Goal: Information Seeking & Learning: Learn about a topic

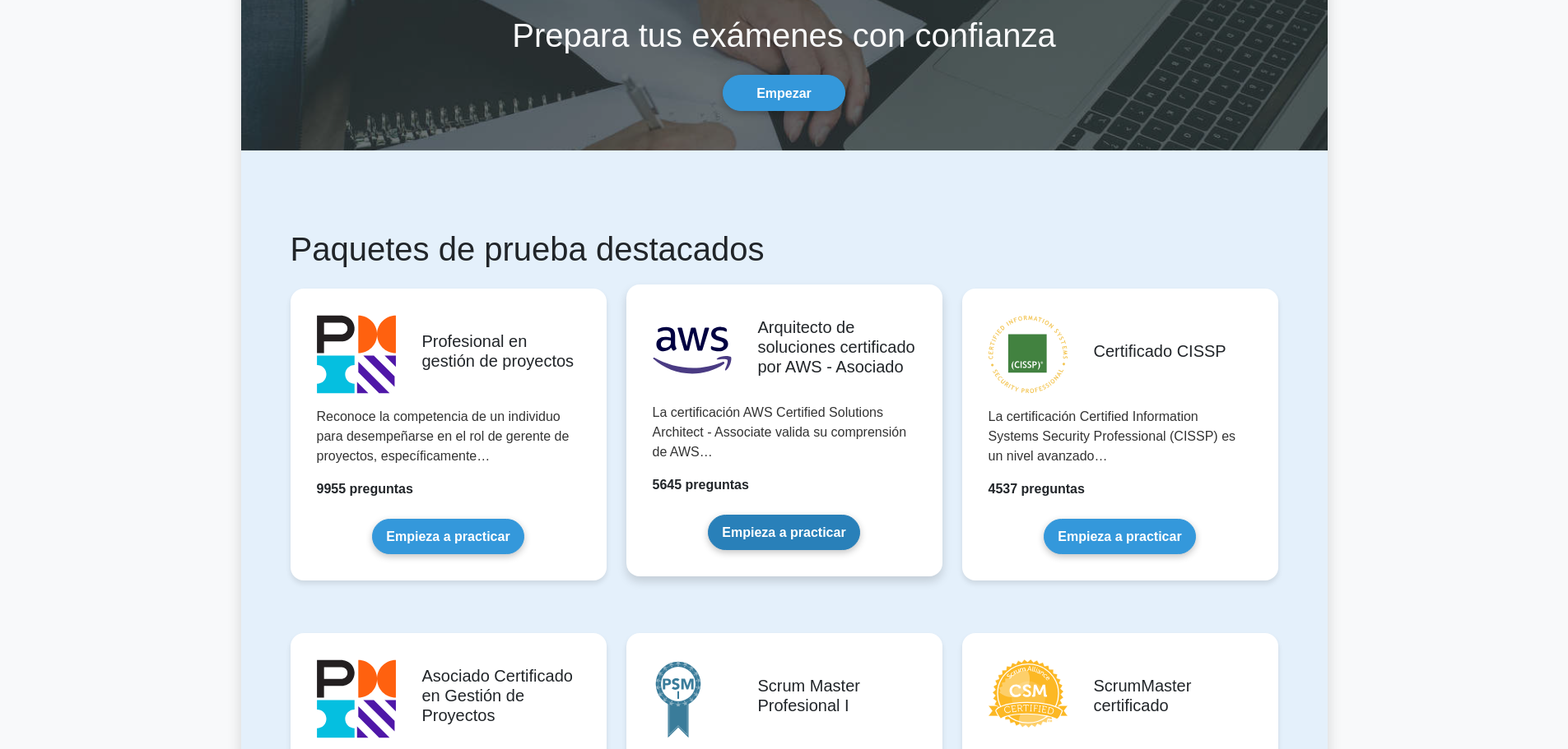
scroll to position [165, 0]
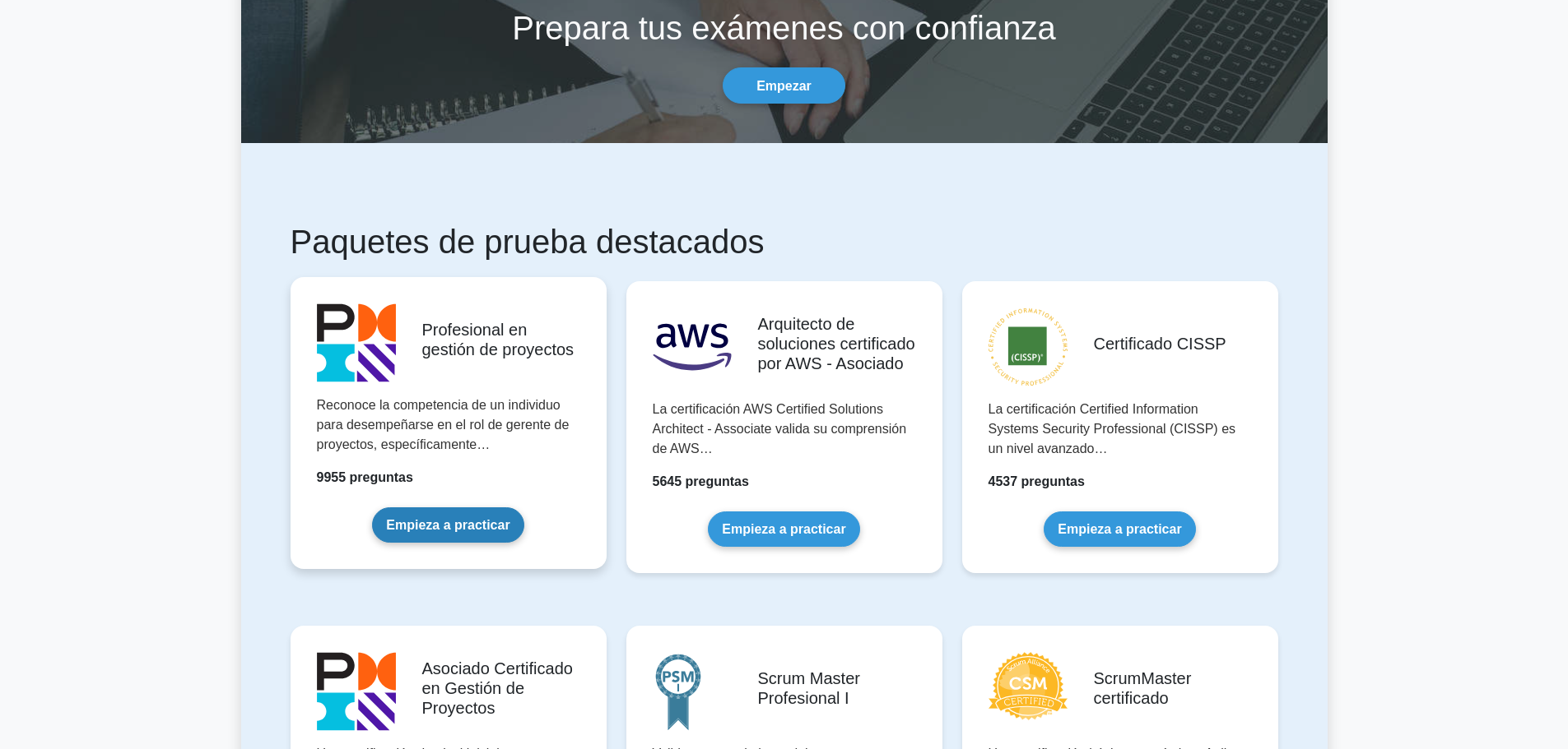
drag, startPoint x: 443, startPoint y: 519, endPoint x: 500, endPoint y: 519, distance: 57.0
click at [445, 519] on link "Empieza a practicar" at bounding box center [448, 525] width 151 height 35
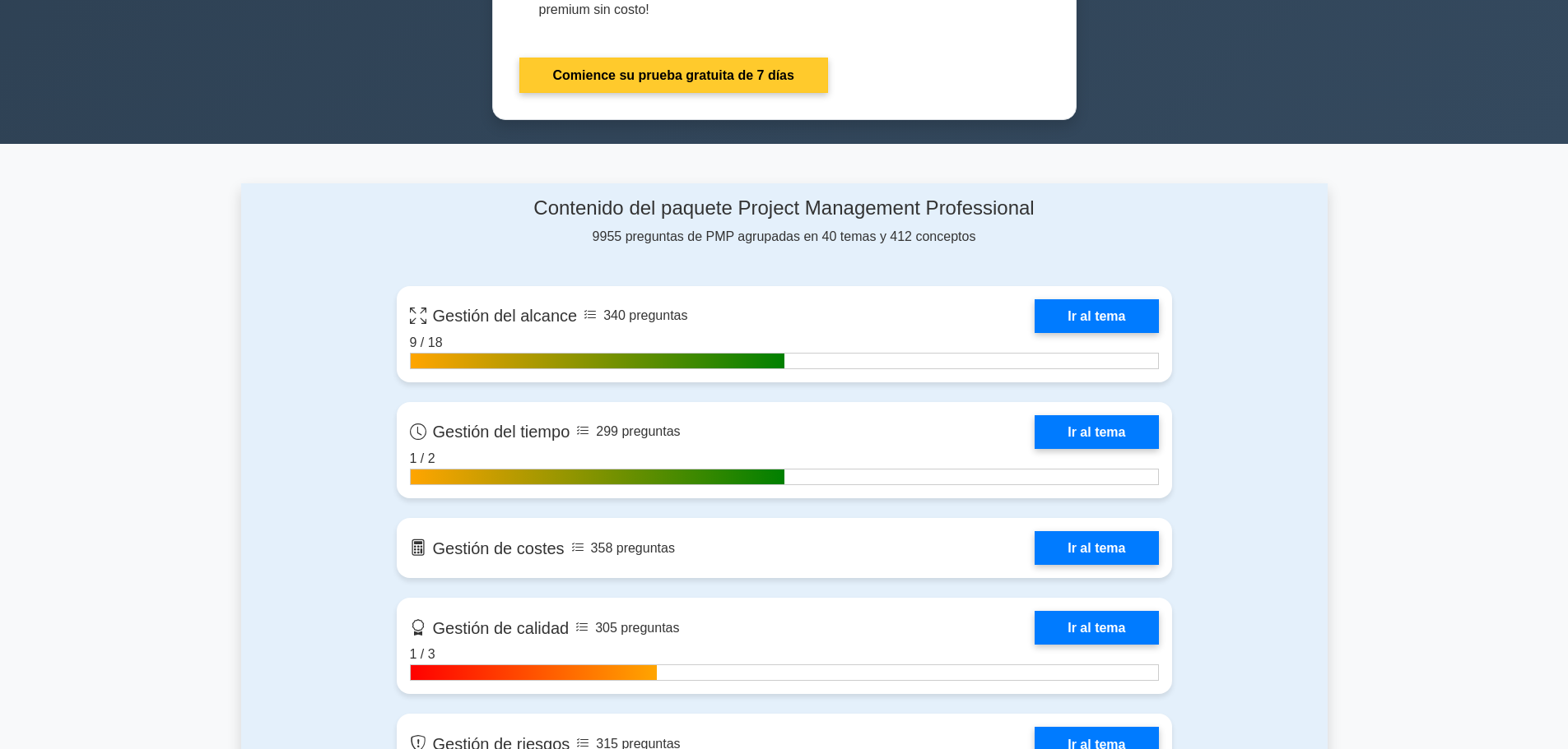
scroll to position [988, 0]
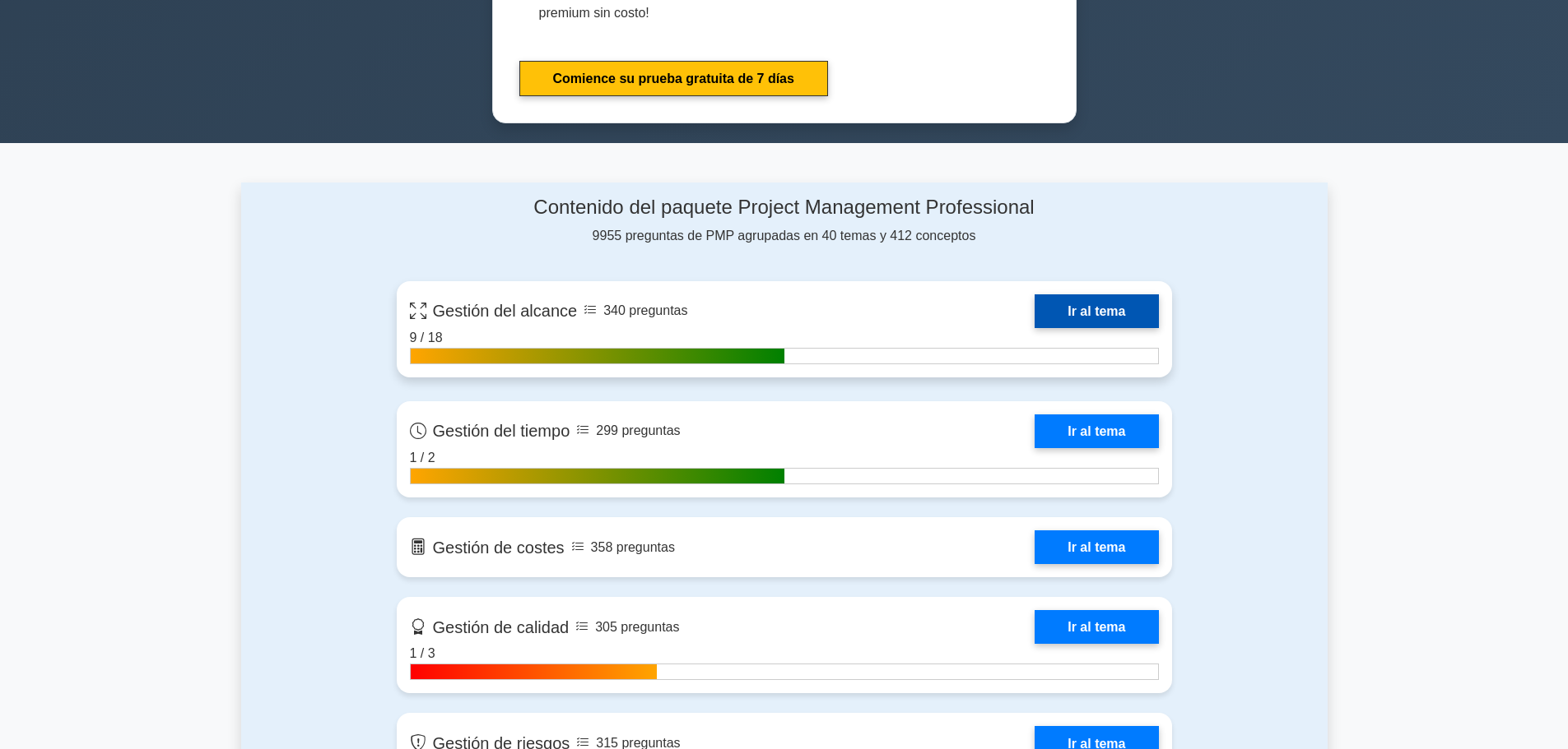
click at [1097, 295] on link "Ir al tema" at bounding box center [1096, 311] width 124 height 34
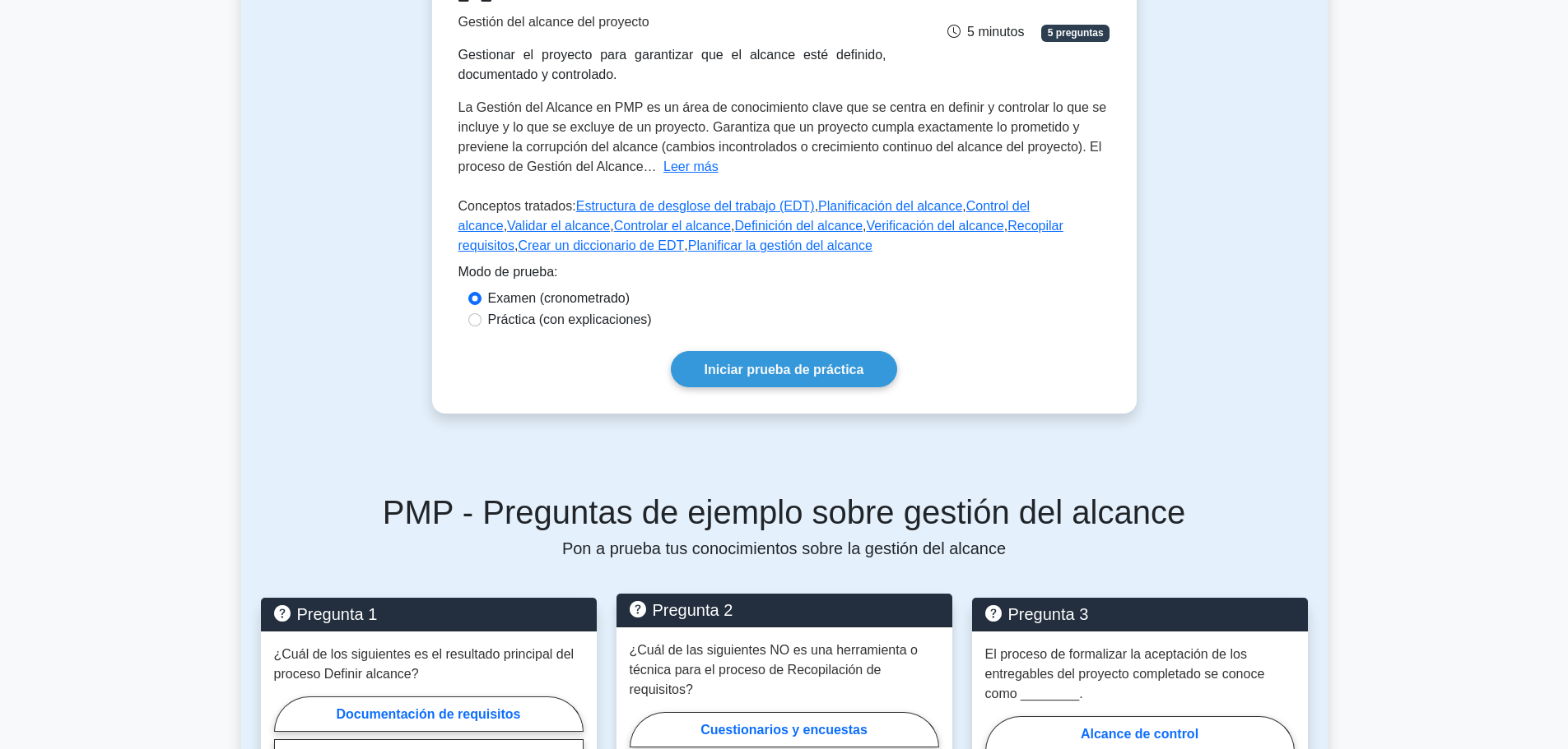
scroll to position [329, 0]
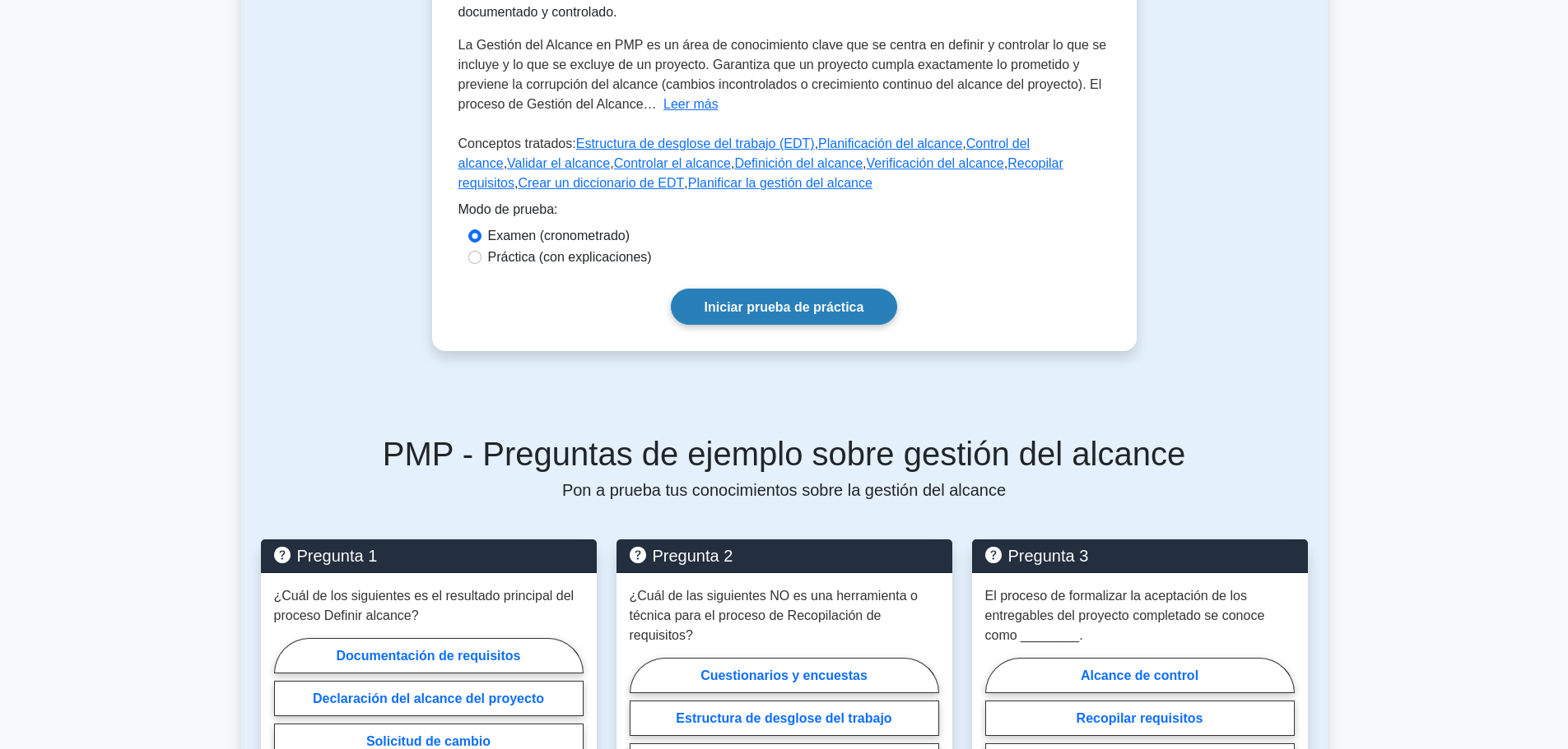
click at [767, 297] on link "Iniciar prueba de práctica" at bounding box center [784, 306] width 227 height 35
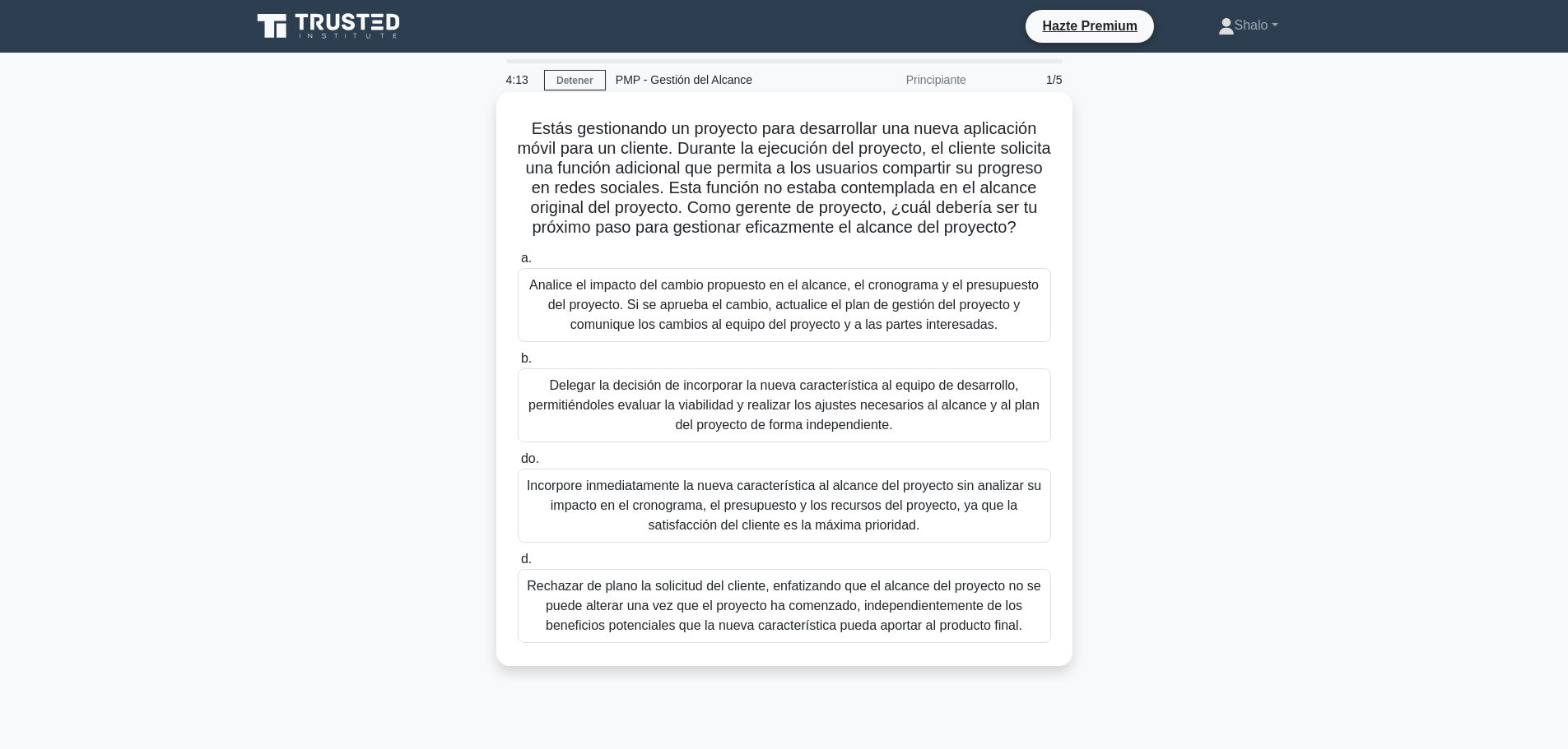
click at [733, 332] on font "Analice el impacto del cambio propuesto en el alcance, el cronograma y el presu…" at bounding box center [784, 305] width 510 height 53
click at [518, 264] on input "a. Analice el impacto del cambio propuesto en el alcance, el cronograma y el pr…" at bounding box center [518, 259] width 0 height 11
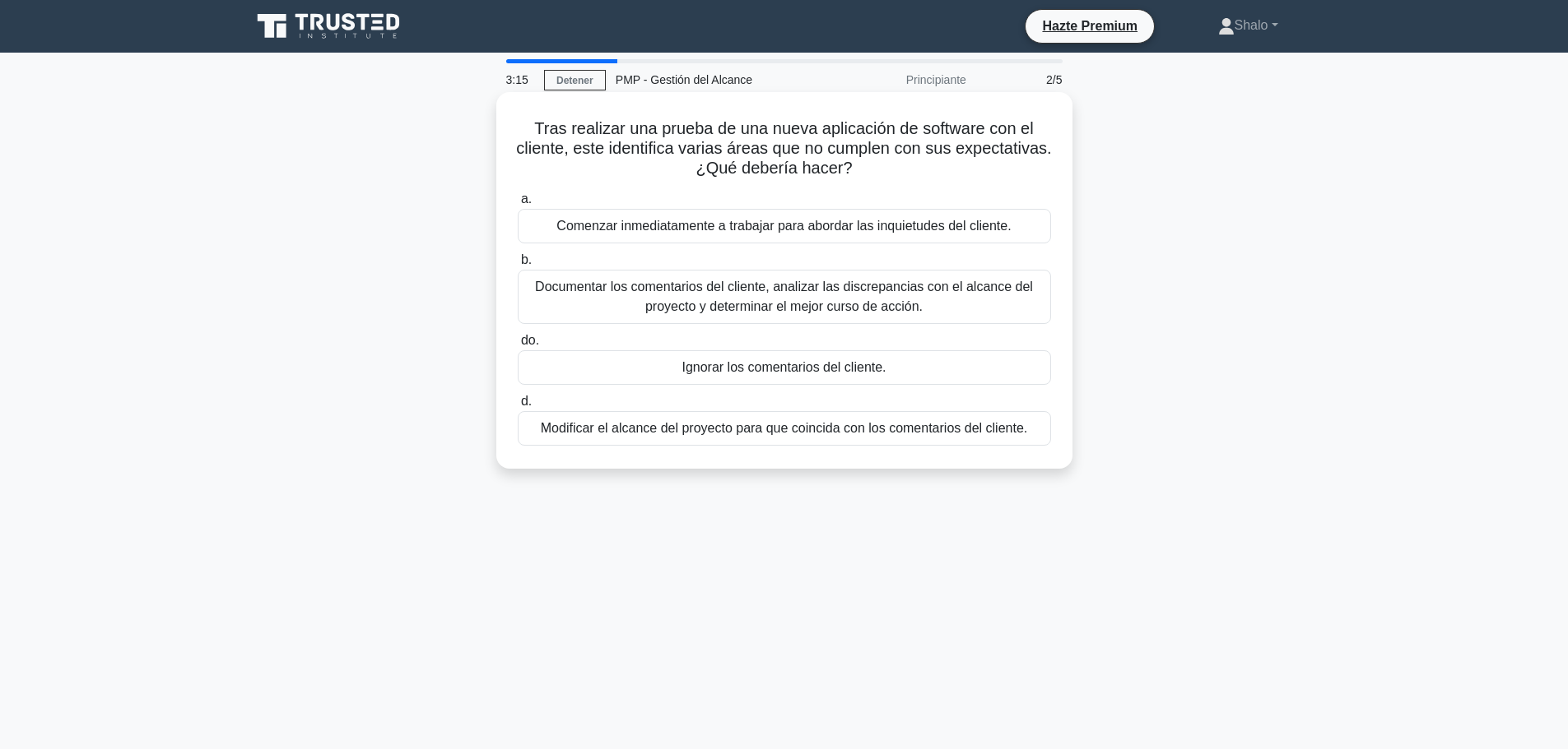
click at [707, 298] on font "Documentar los comentarios del cliente, analizar las discrepancias con el alcan…" at bounding box center [784, 297] width 498 height 34
click at [518, 265] on input "b. Documentar los comentarios del cliente, analizar las discrepancias con el al…" at bounding box center [518, 261] width 0 height 11
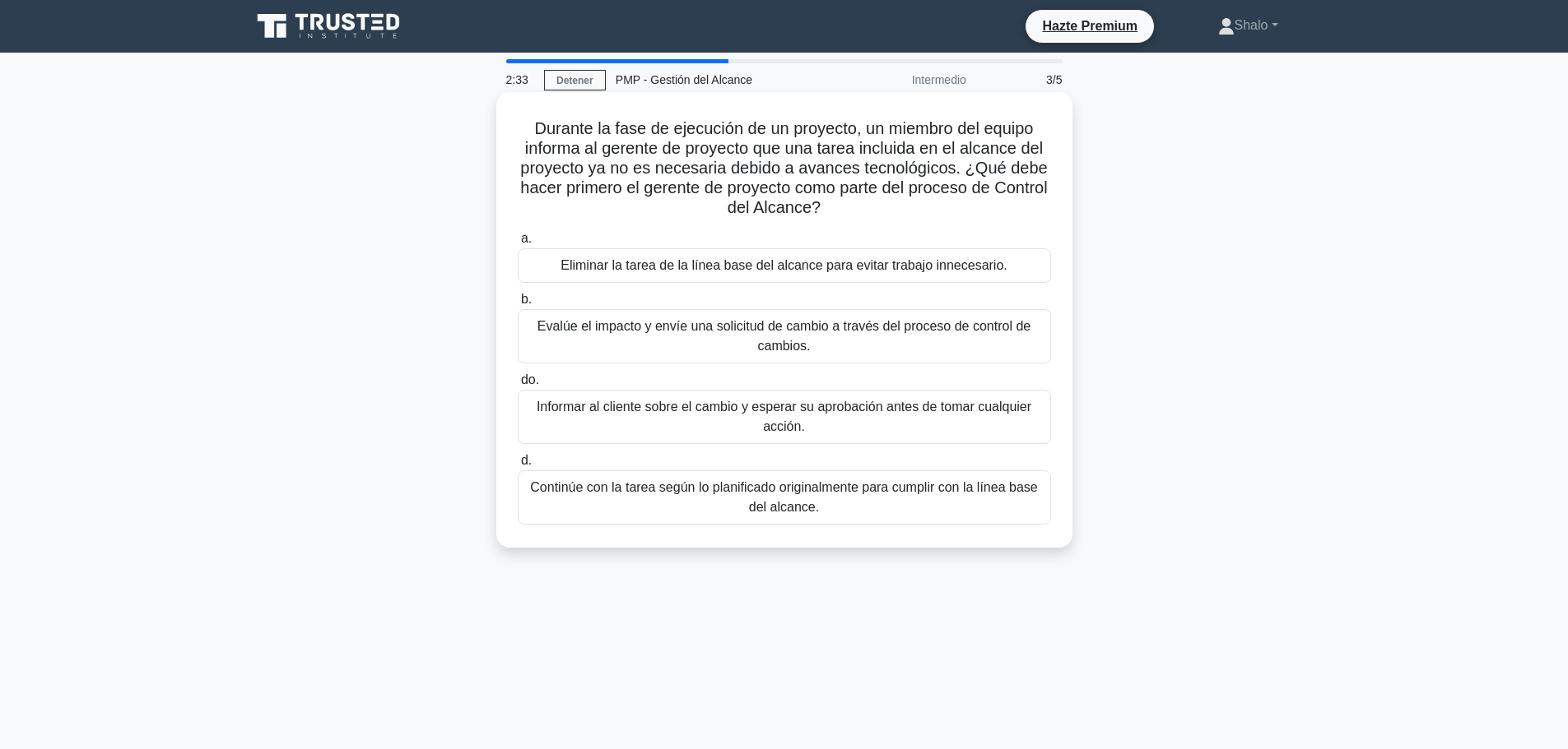
click at [725, 264] on font "Eliminar la tarea de la línea base del alcance para evitar trabajo innecesario." at bounding box center [784, 264] width 447 height 14
click at [518, 244] on input "a. Eliminar la tarea de la línea base del alcance para evitar trabajo innecesar…" at bounding box center [518, 240] width 0 height 11
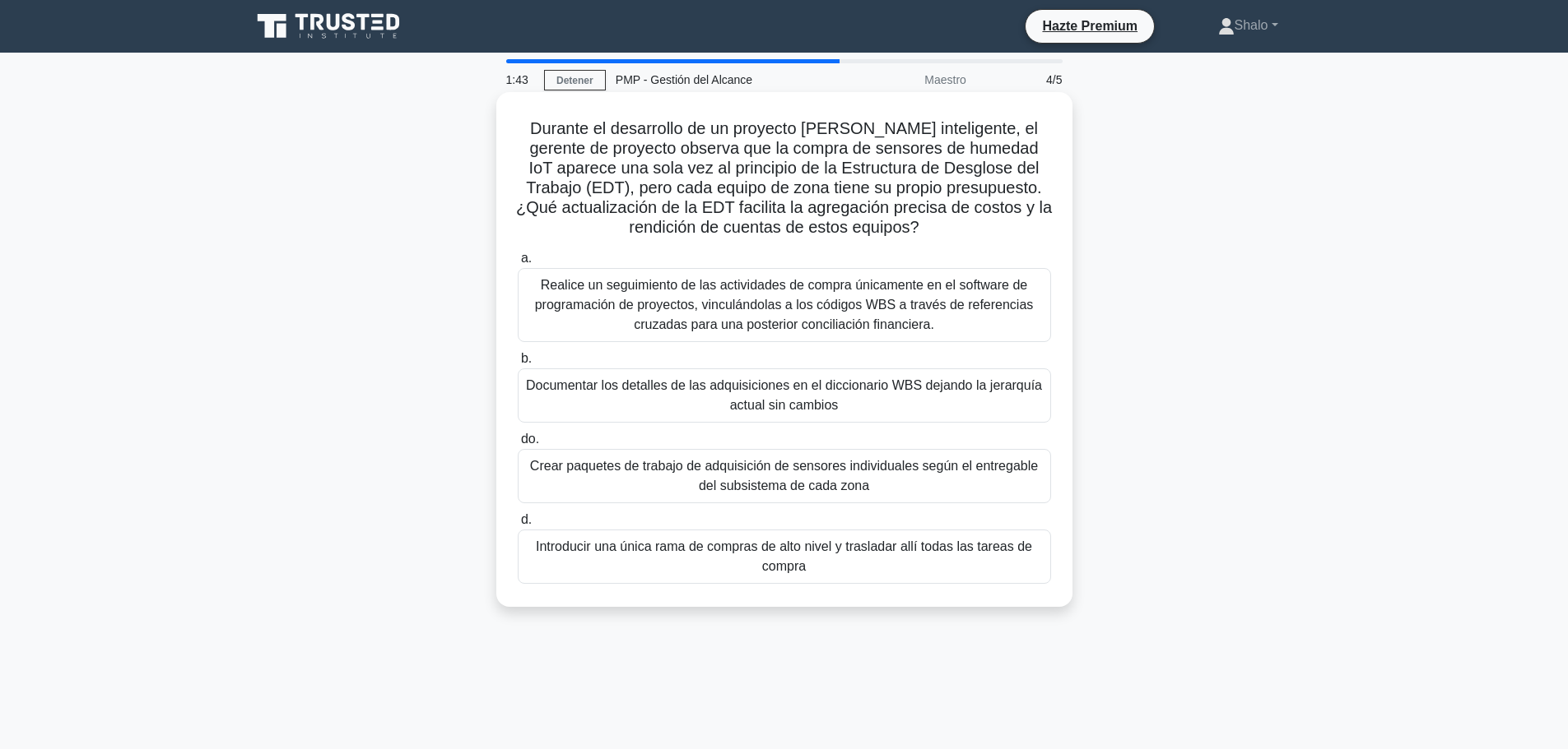
click at [784, 477] on font "Crear paquetes de trabajo de adquisición de sensores individuales según el entr…" at bounding box center [784, 476] width 519 height 40
click at [518, 445] on input "do. Crear paquetes de trabajo de adquisición de sensores individuales según el …" at bounding box center [518, 439] width 0 height 11
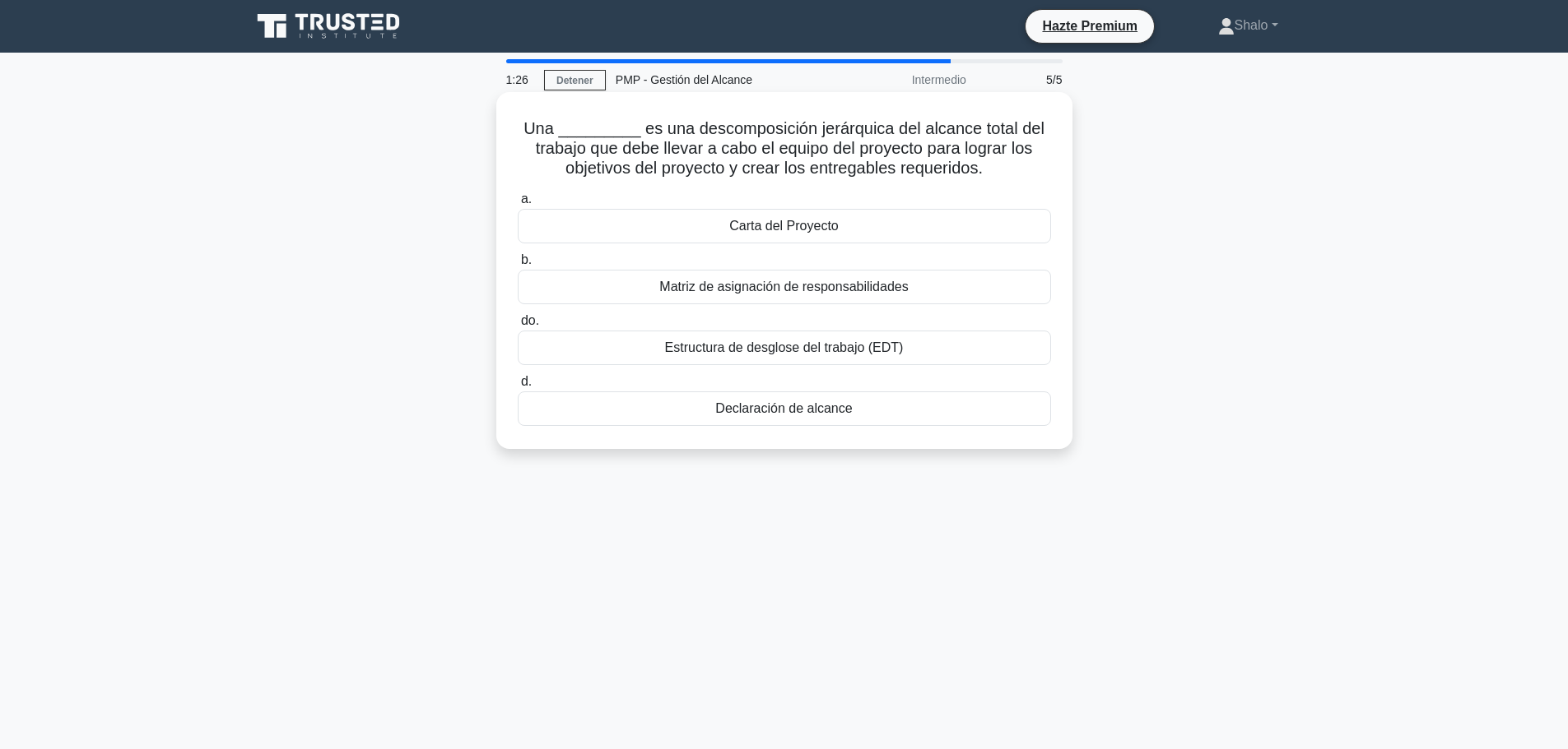
click at [827, 350] on font "Estructura de desglose del trabajo (EDT)" at bounding box center [784, 347] width 239 height 14
click at [518, 327] on input "do. Estructura de desglose del trabajo (EDT)" at bounding box center [518, 322] width 0 height 11
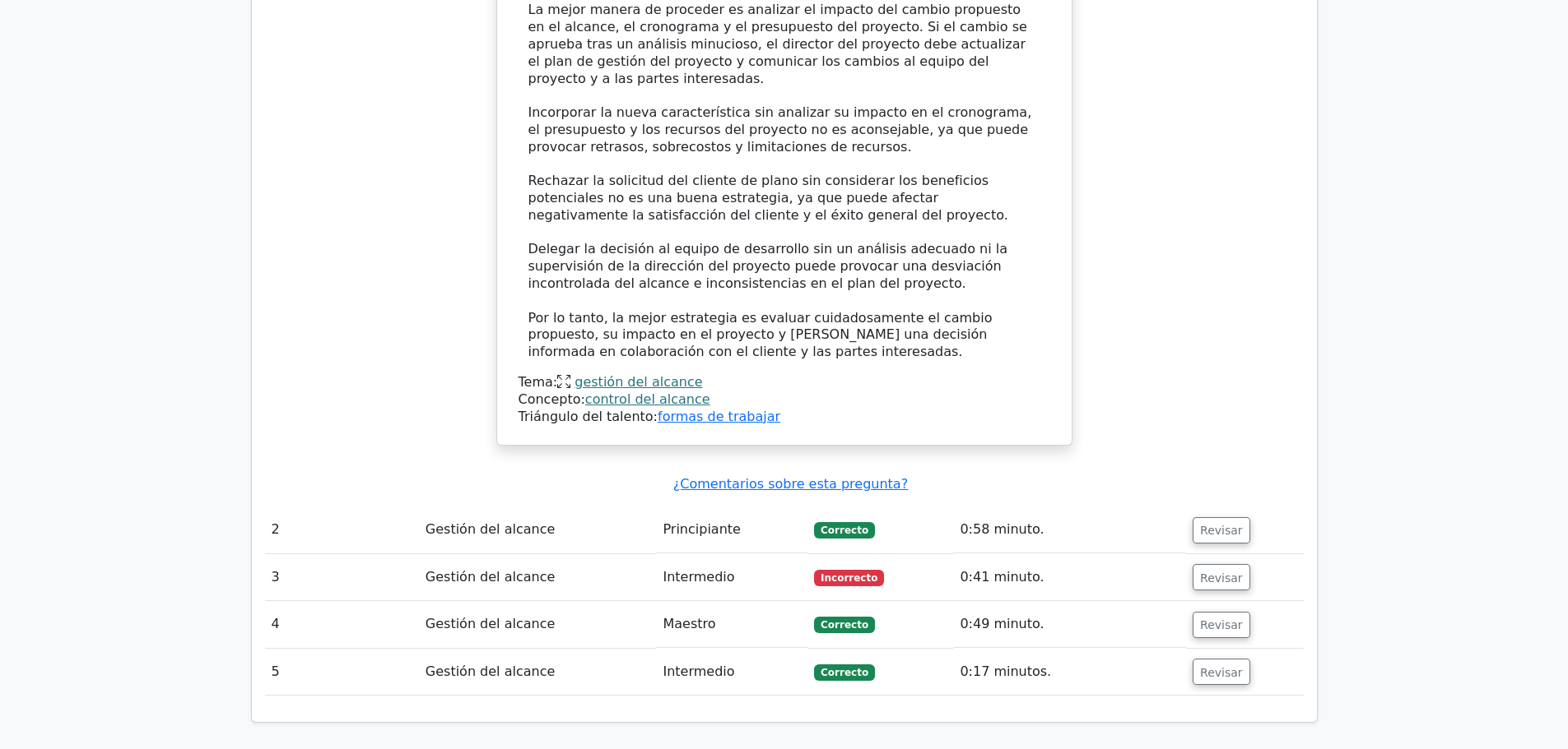
scroll to position [2221, 0]
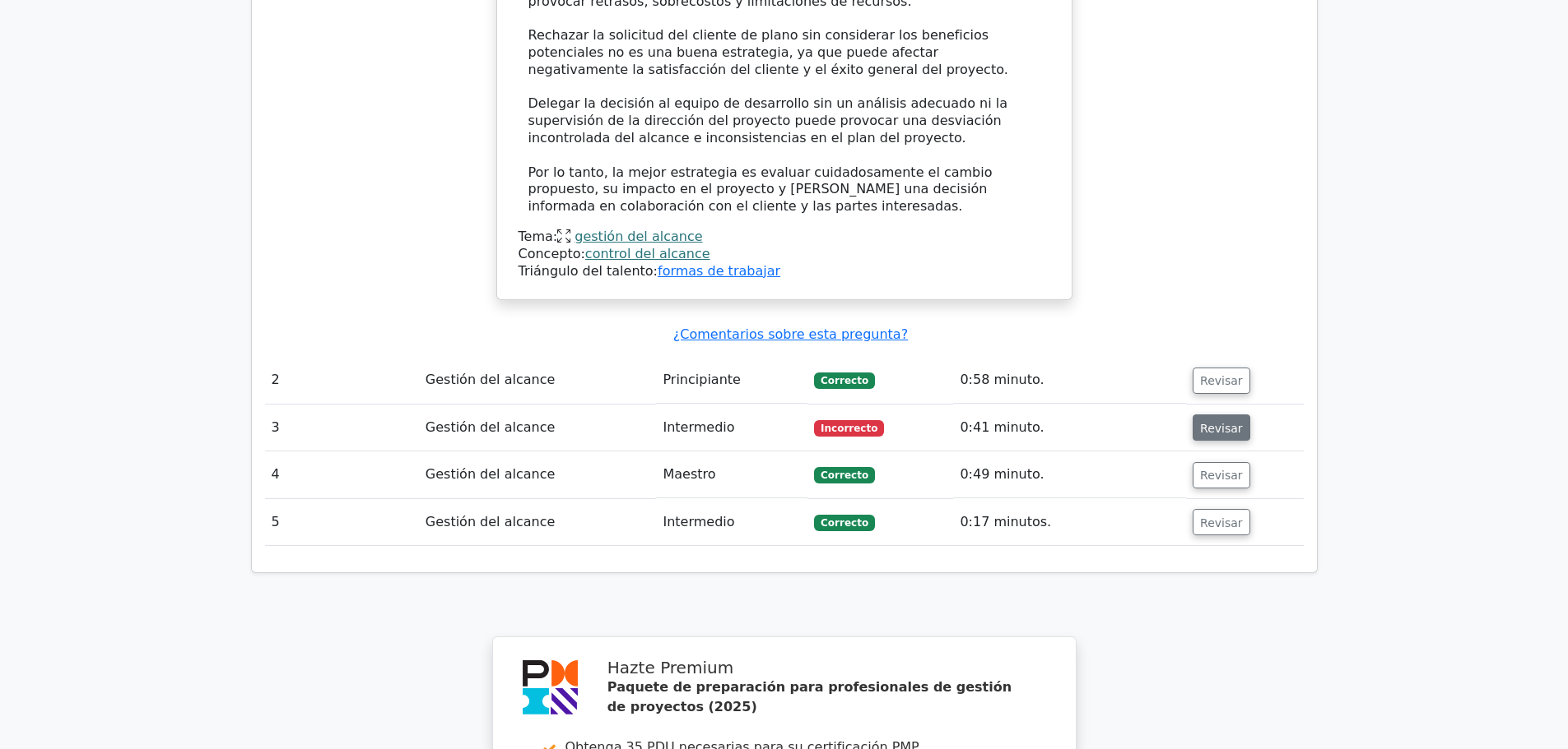
click at [1216, 421] on font "Revisar" at bounding box center [1221, 427] width 42 height 13
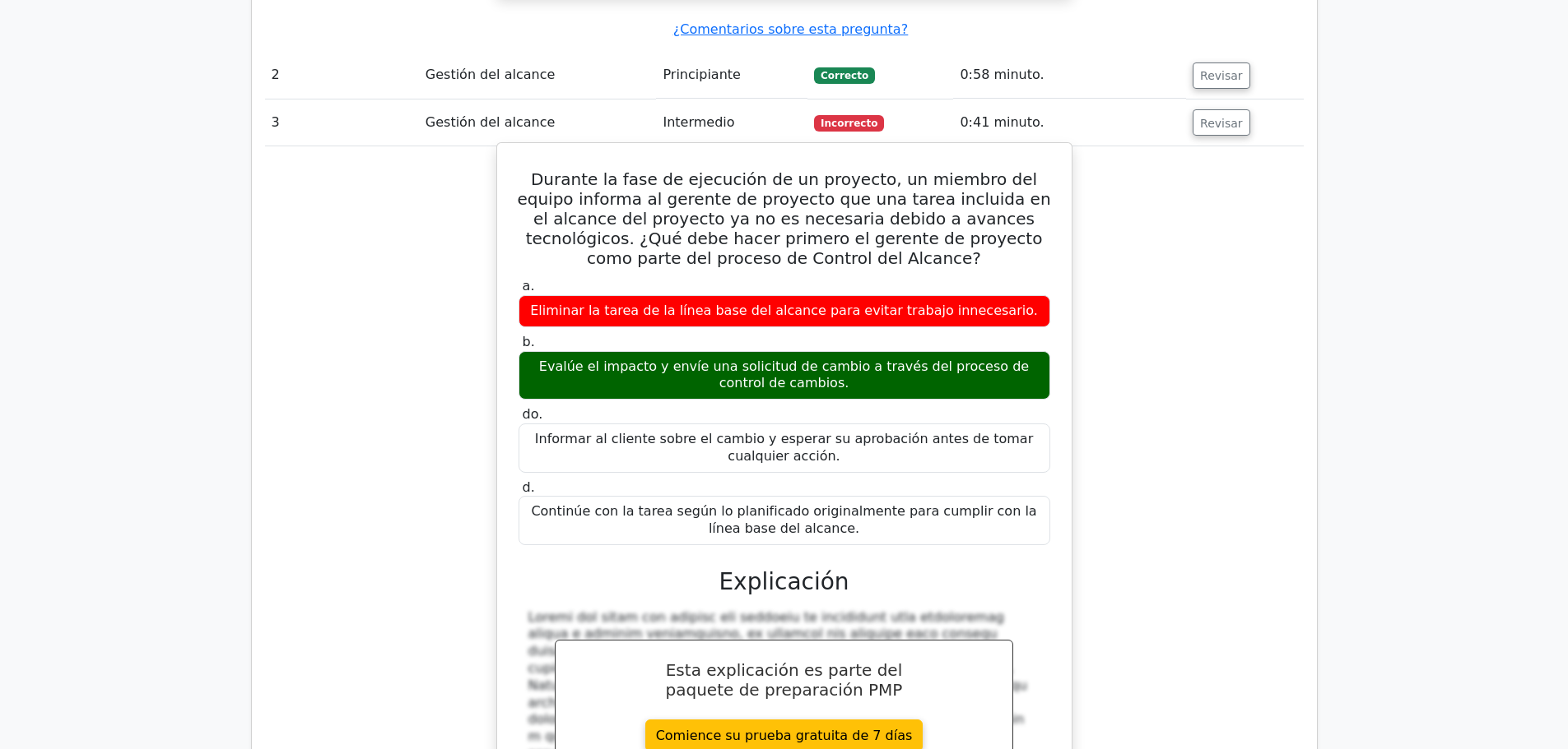
scroll to position [2550, 0]
